Goal: Navigation & Orientation: Understand site structure

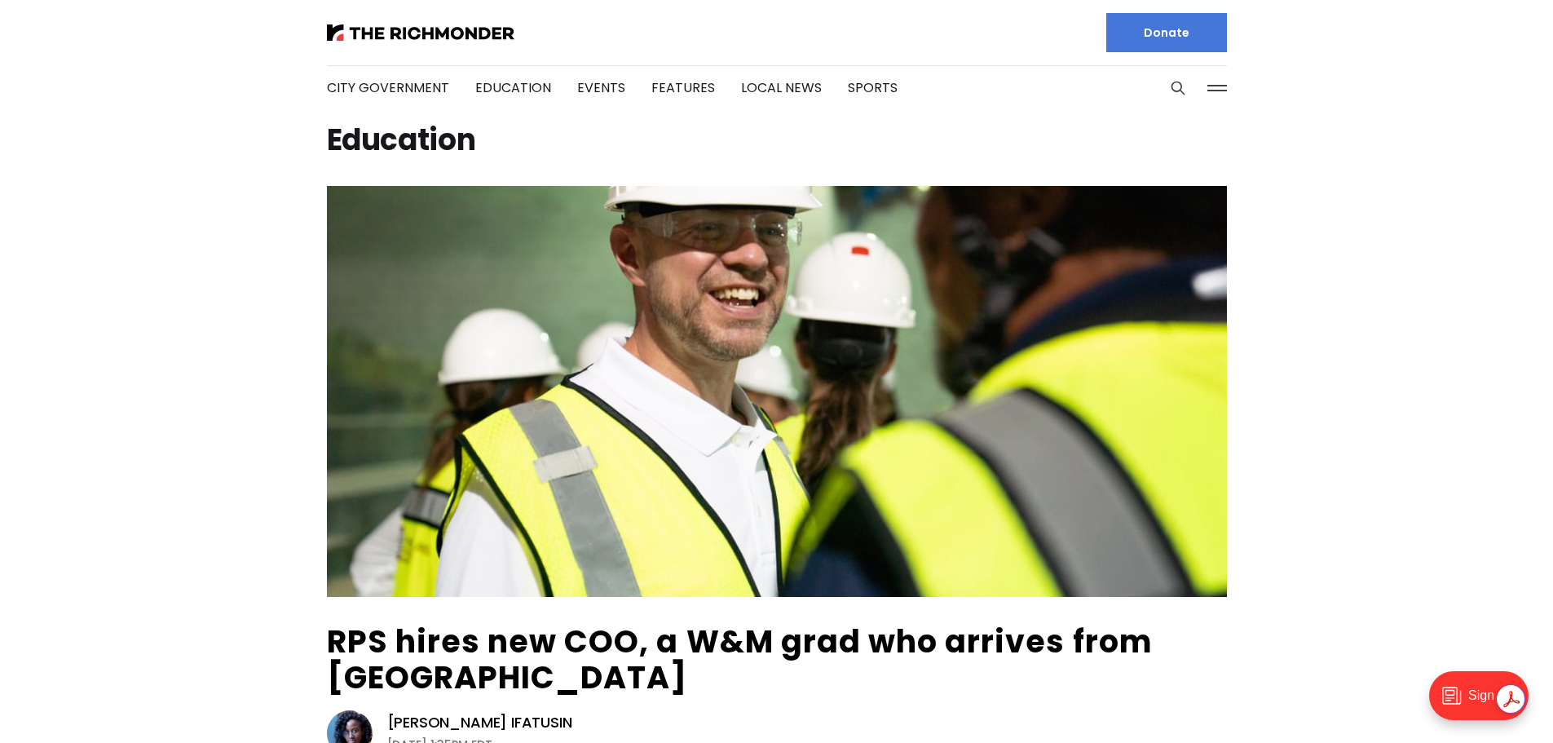
click at [383, 50] on li "City Government" at bounding box center [388, 88] width 122 height 88
click at [391, 36] on img at bounding box center [421, 32] width 188 height 16
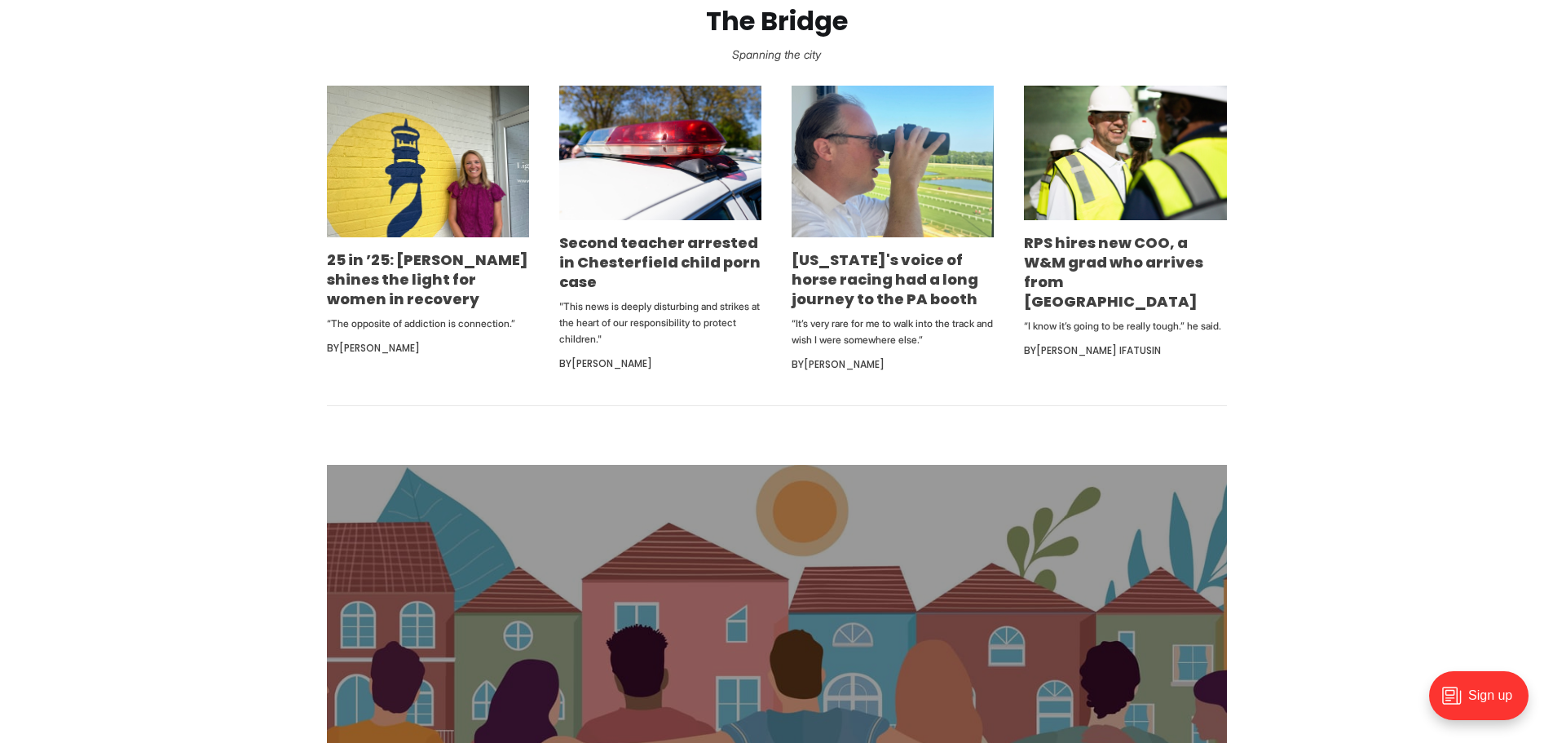
scroll to position [1305, 0]
